Goal: Information Seeking & Learning: Learn about a topic

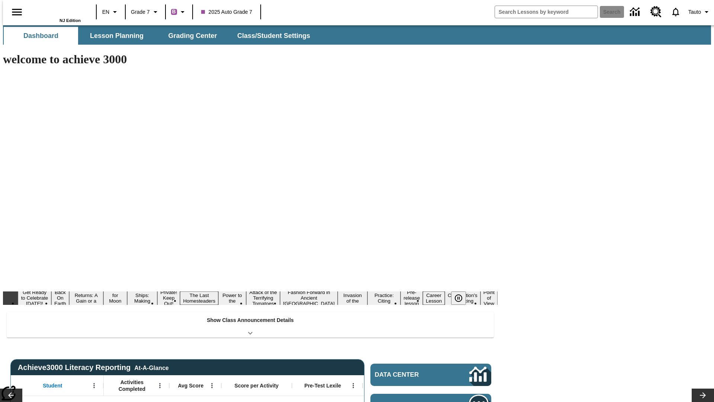
type input "-1"
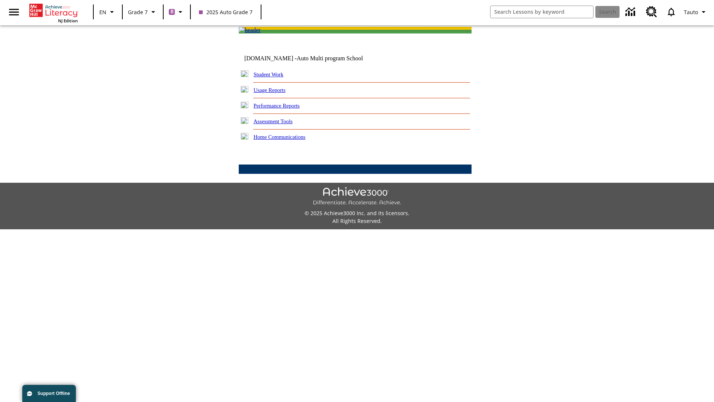
click at [284, 109] on link "Performance Reports" at bounding box center [277, 106] width 46 height 6
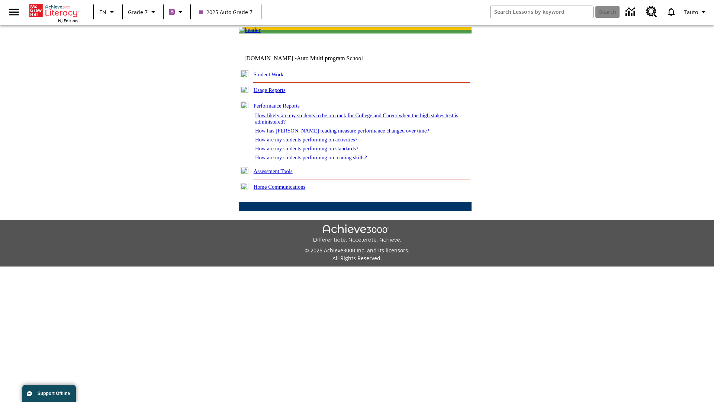
click at [338, 133] on link "How has [PERSON_NAME] reading measure performance changed over time?" at bounding box center [342, 131] width 174 height 6
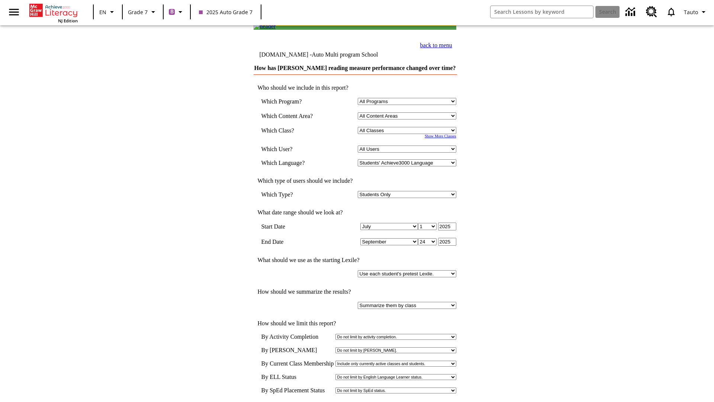
scroll to position [4, 0]
